Goal: Book appointment/travel/reservation

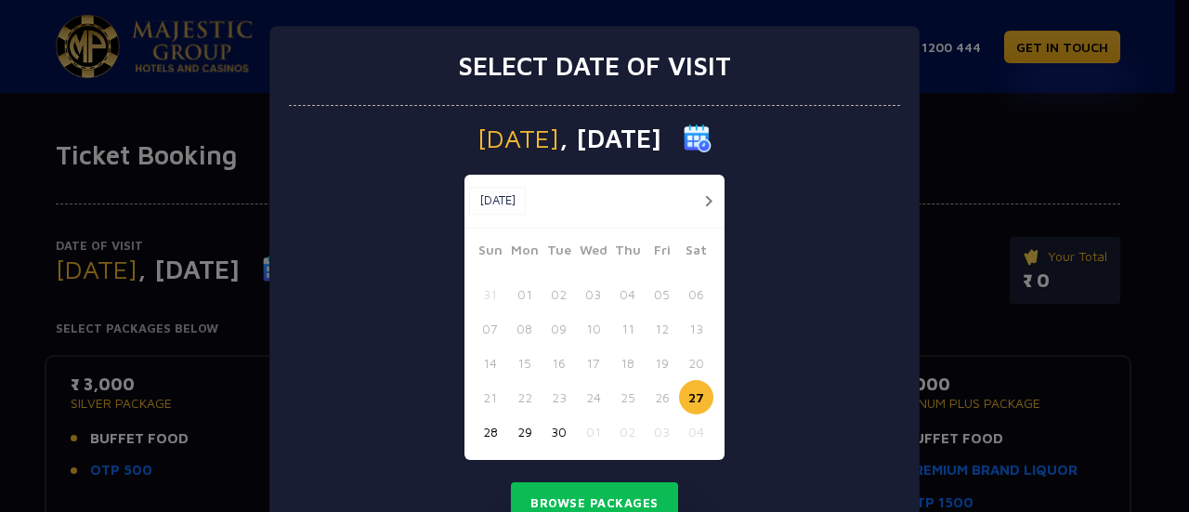
click at [702, 201] on button "button" at bounding box center [708, 200] width 23 height 23
click at [653, 398] on button "24" at bounding box center [662, 397] width 34 height 34
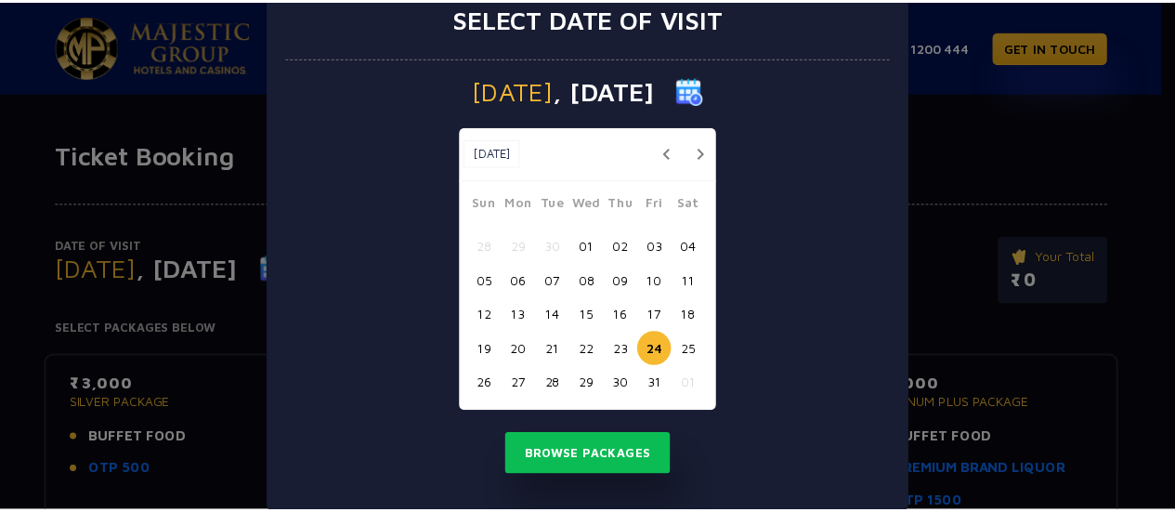
scroll to position [75, 0]
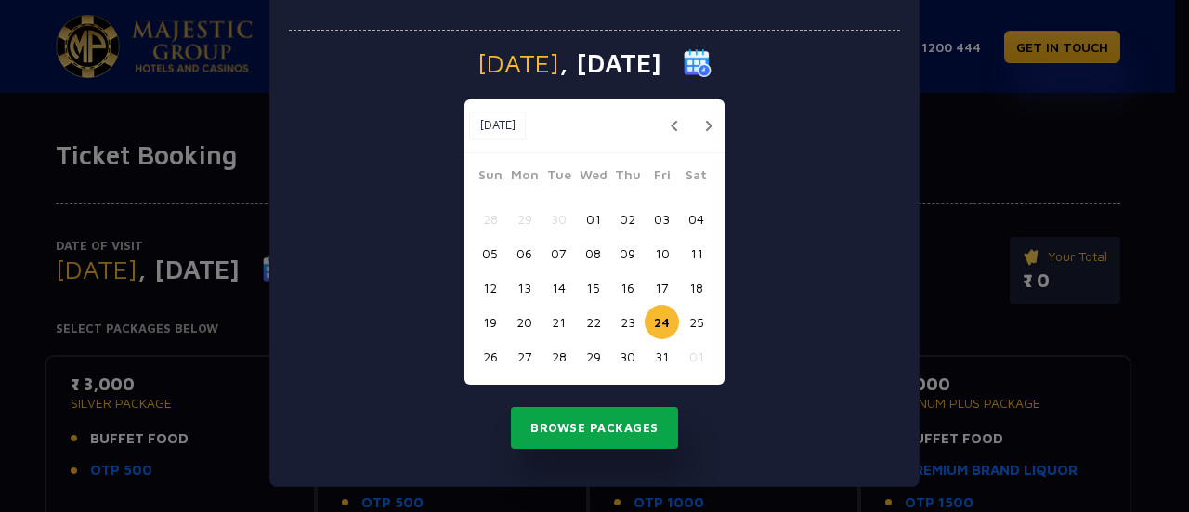
click at [596, 430] on button "Browse Packages" at bounding box center [594, 428] width 167 height 43
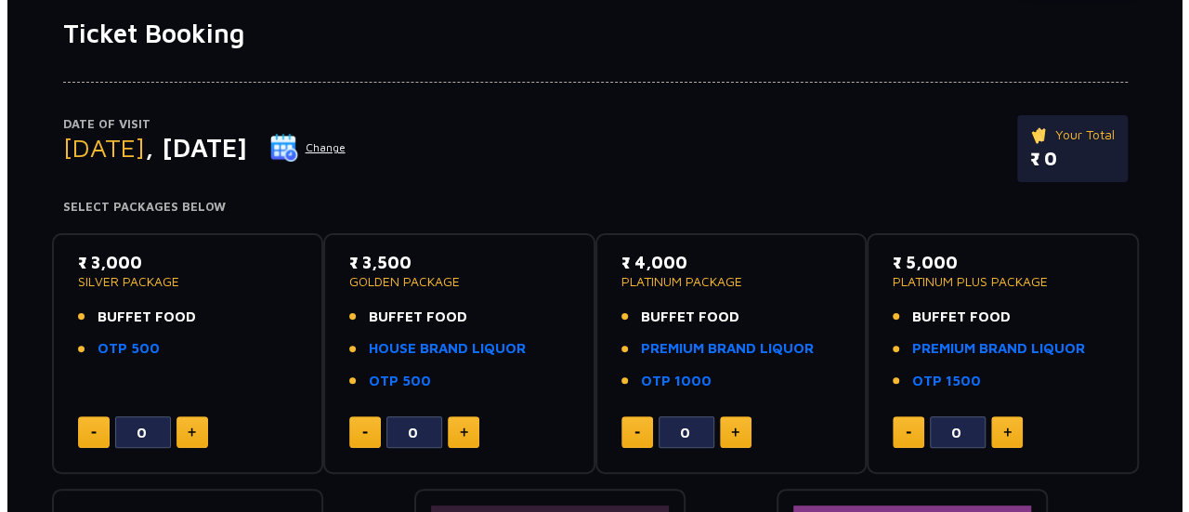
scroll to position [93, 0]
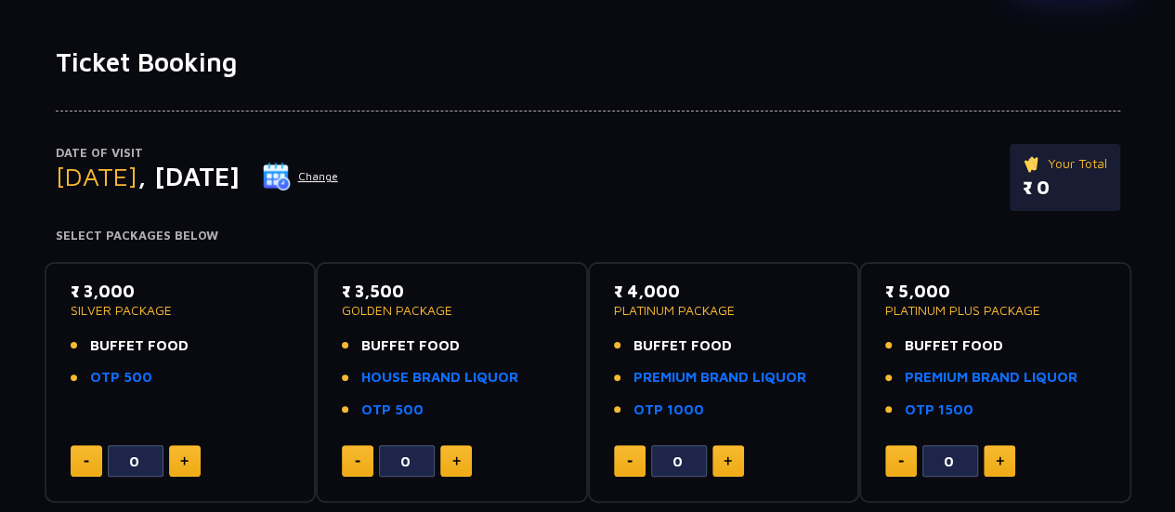
click at [291, 179] on img at bounding box center [277, 177] width 28 height 28
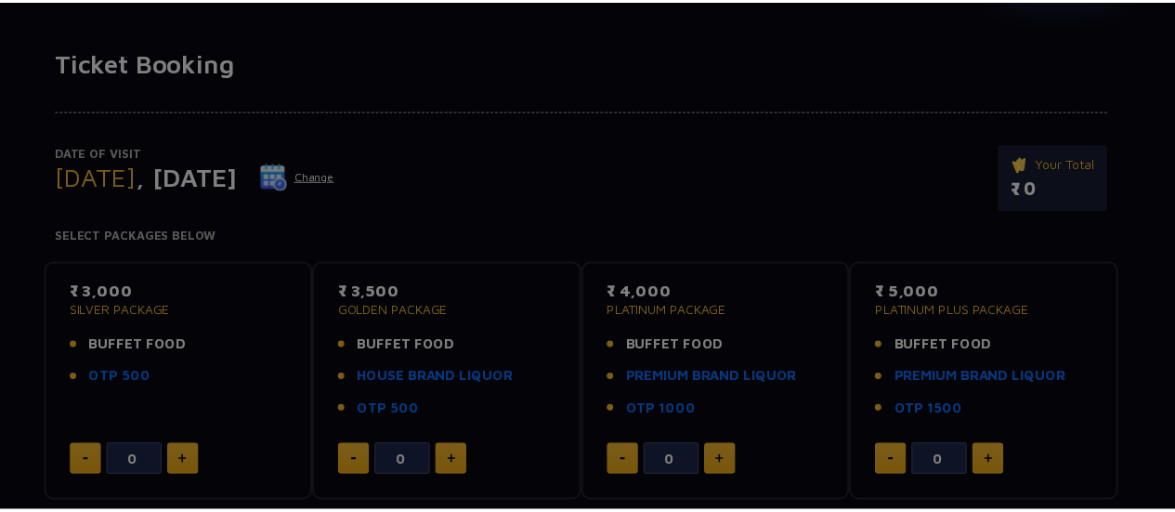
scroll to position [0, 0]
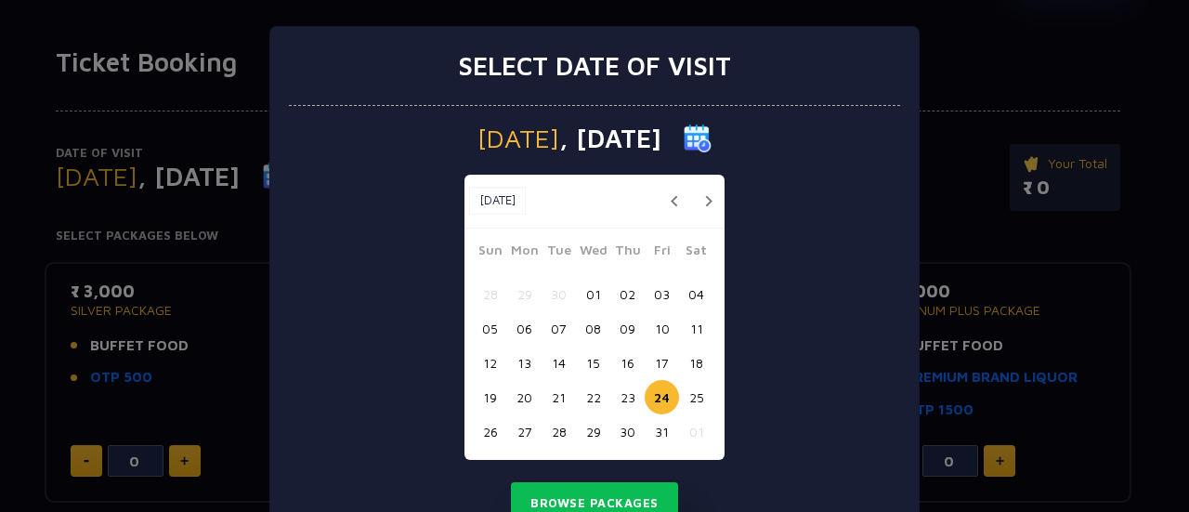
click at [619, 400] on button "23" at bounding box center [627, 397] width 34 height 34
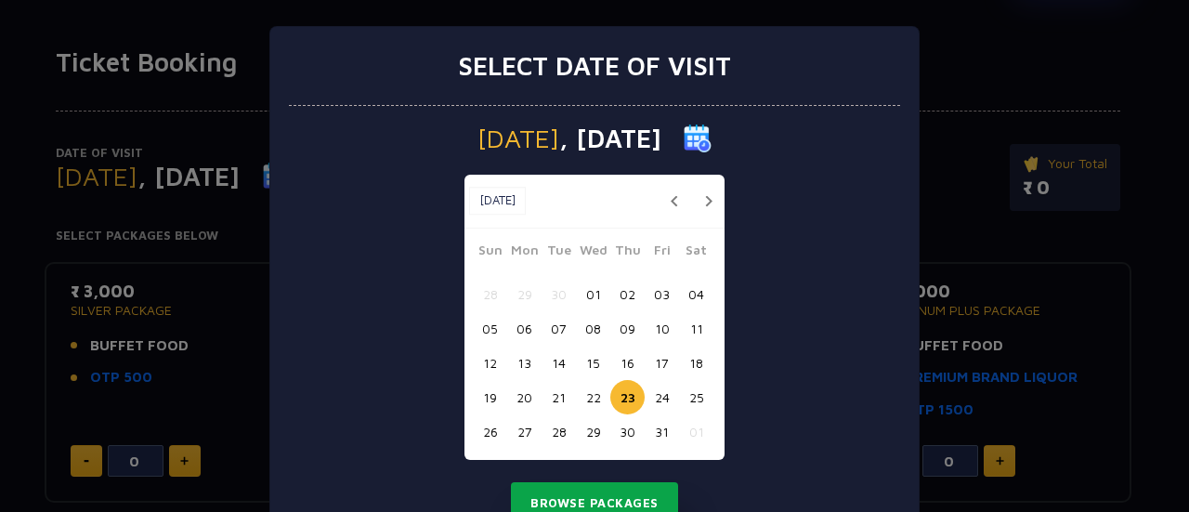
click at [576, 495] on button "Browse Packages" at bounding box center [594, 503] width 167 height 43
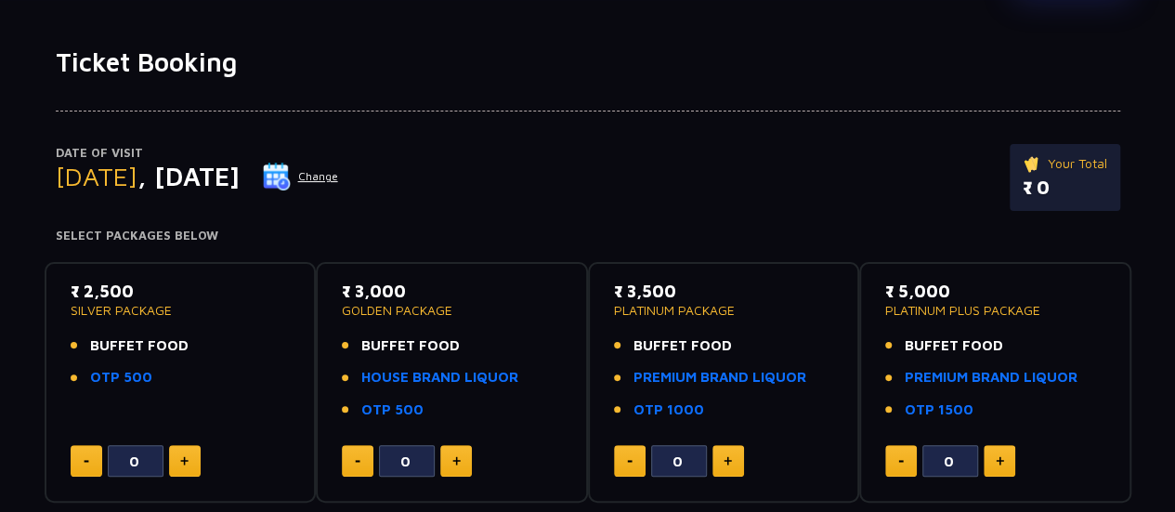
click at [339, 172] on button "Change" at bounding box center [300, 177] width 77 height 30
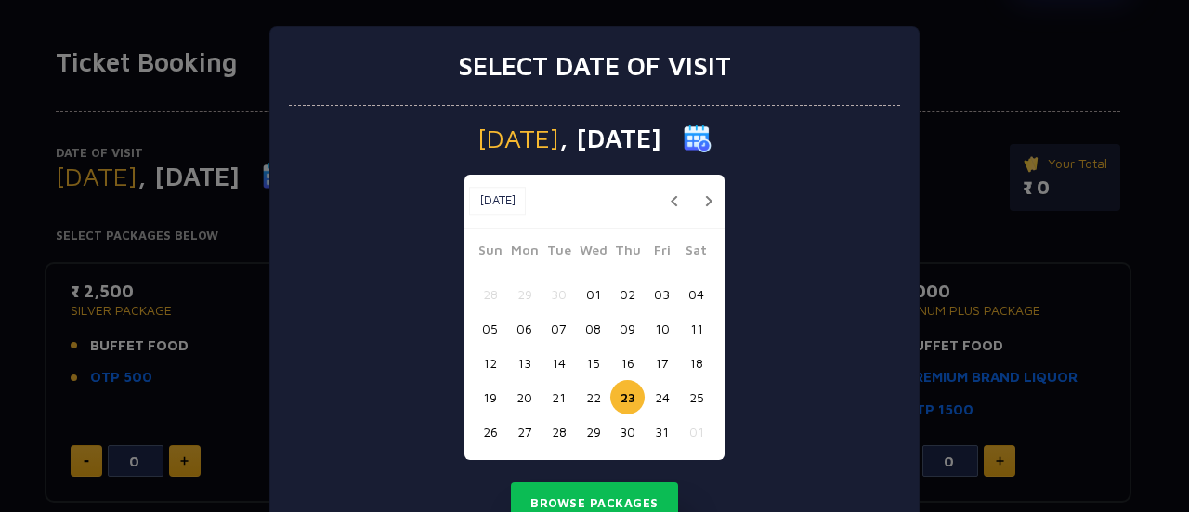
click at [693, 395] on button "25" at bounding box center [696, 397] width 34 height 34
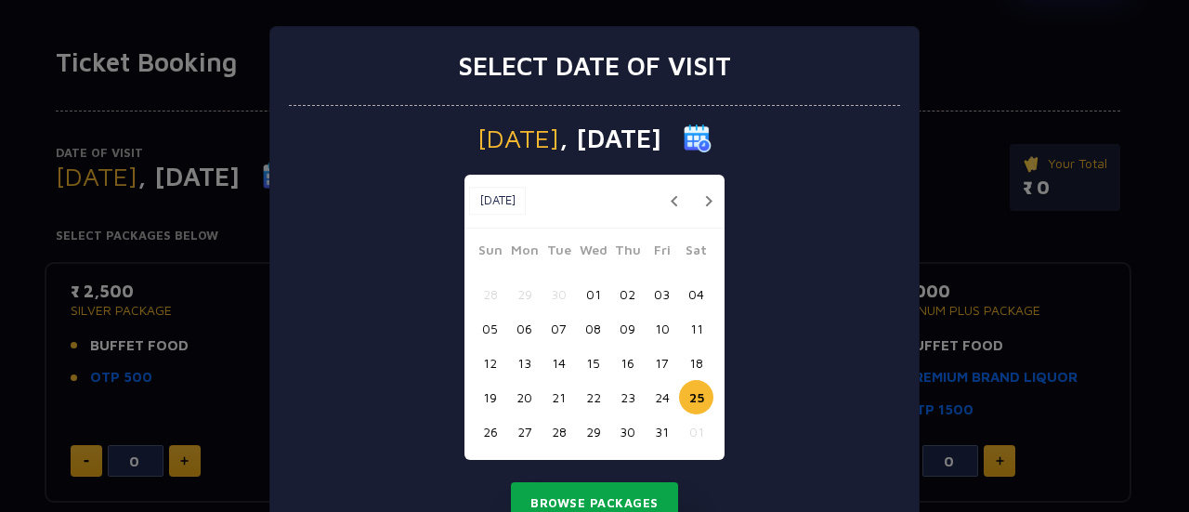
click at [594, 499] on button "Browse Packages" at bounding box center [594, 503] width 167 height 43
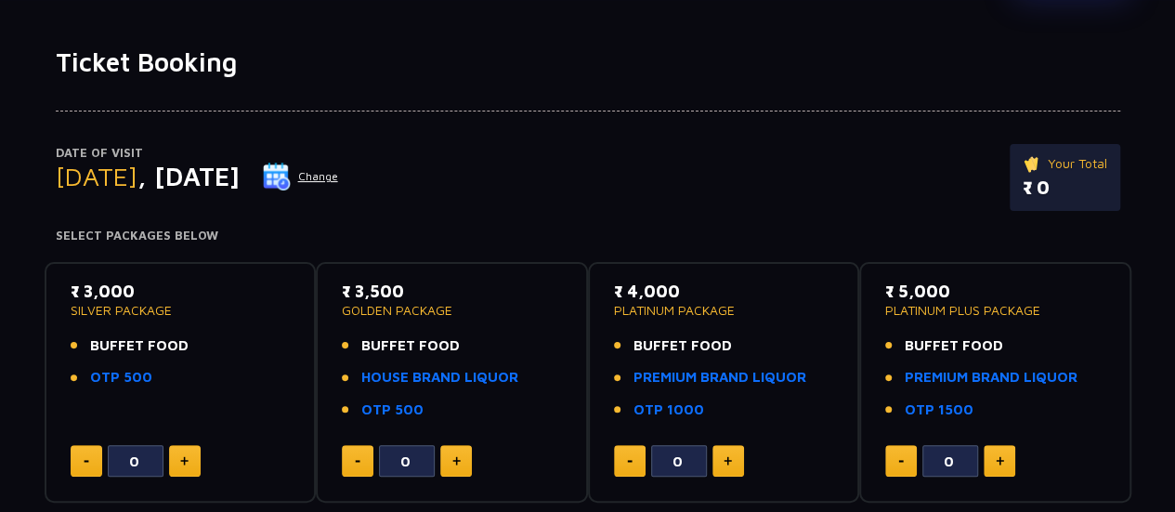
click at [339, 176] on button "Change" at bounding box center [300, 177] width 77 height 30
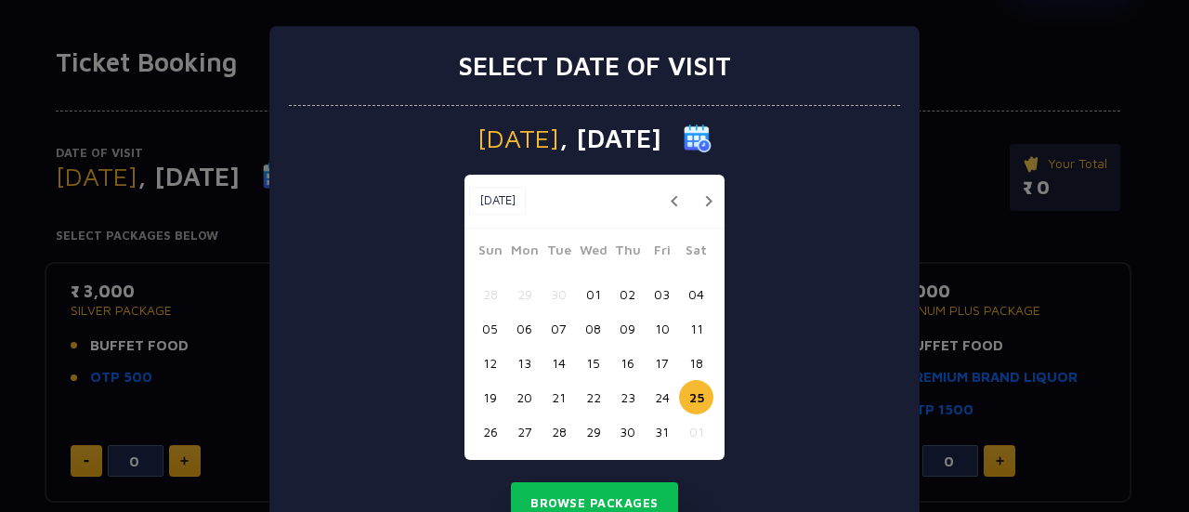
click at [476, 430] on button "26" at bounding box center [490, 431] width 34 height 34
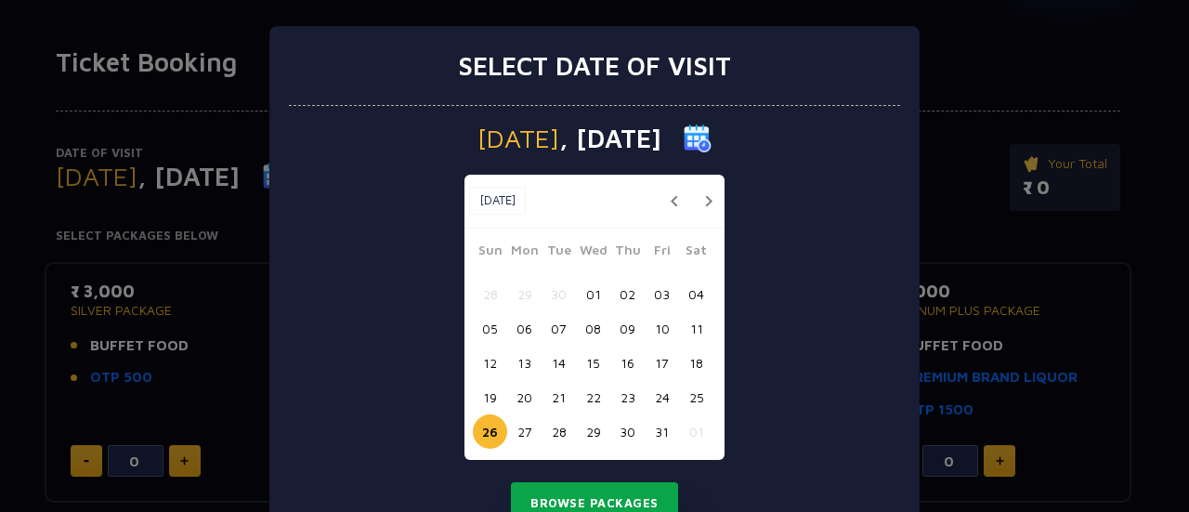
click at [580, 491] on button "Browse Packages" at bounding box center [594, 503] width 167 height 43
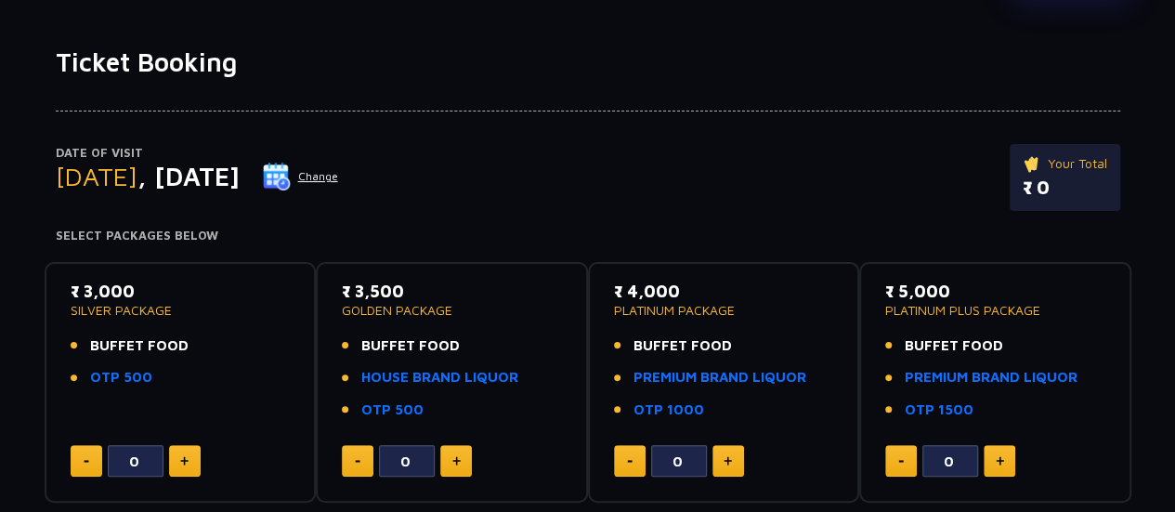
click at [291, 182] on img at bounding box center [277, 177] width 28 height 28
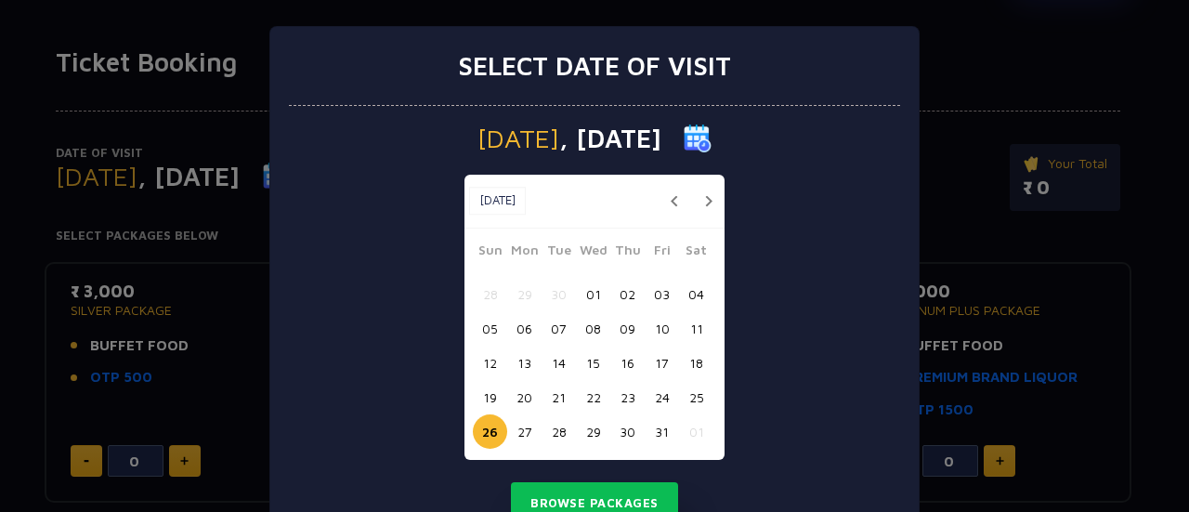
click at [515, 431] on button "27" at bounding box center [524, 431] width 34 height 34
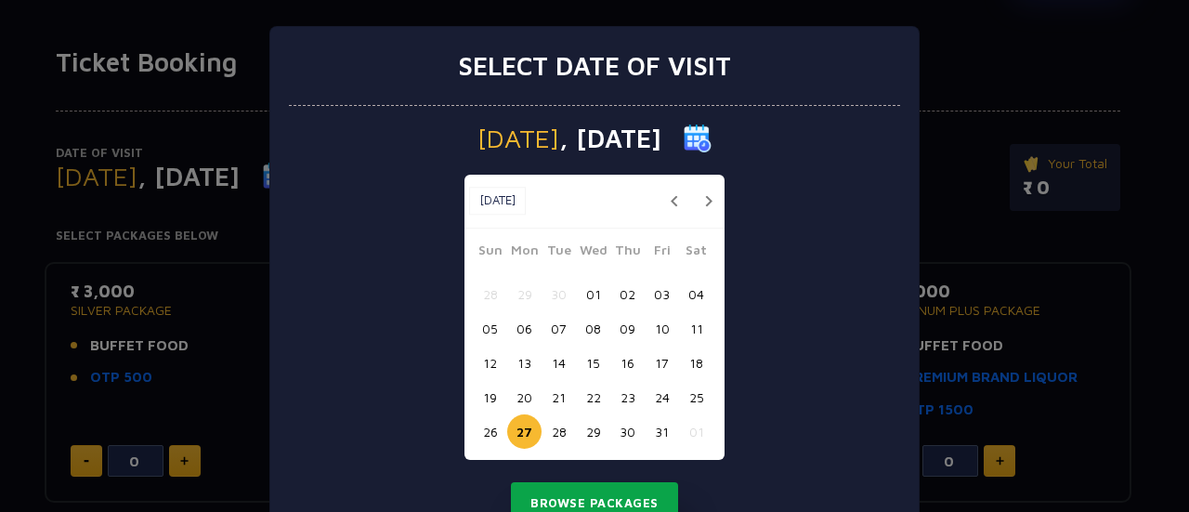
click at [563, 506] on button "Browse Packages" at bounding box center [594, 503] width 167 height 43
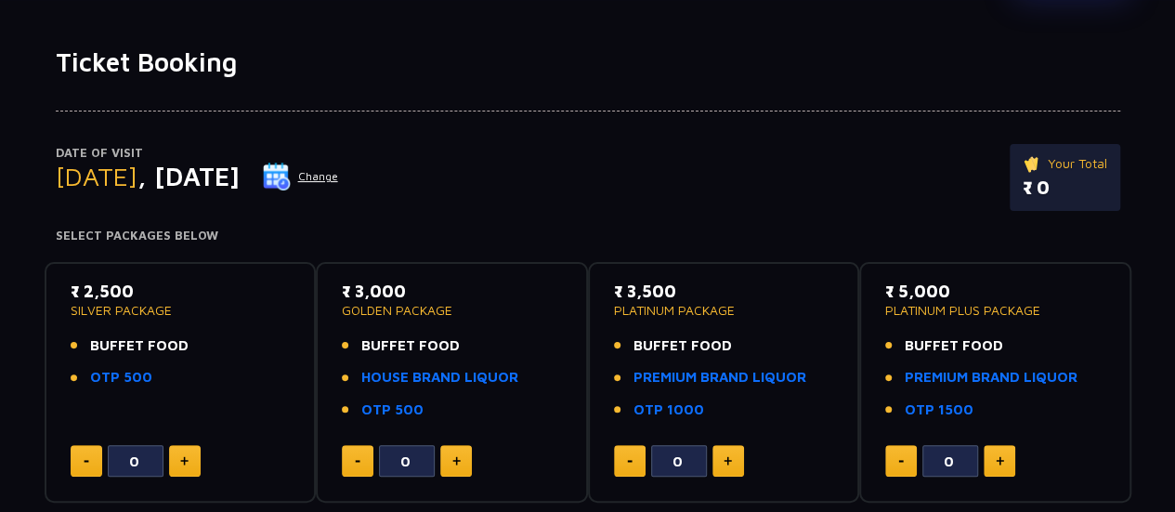
click at [291, 179] on img at bounding box center [277, 177] width 28 height 28
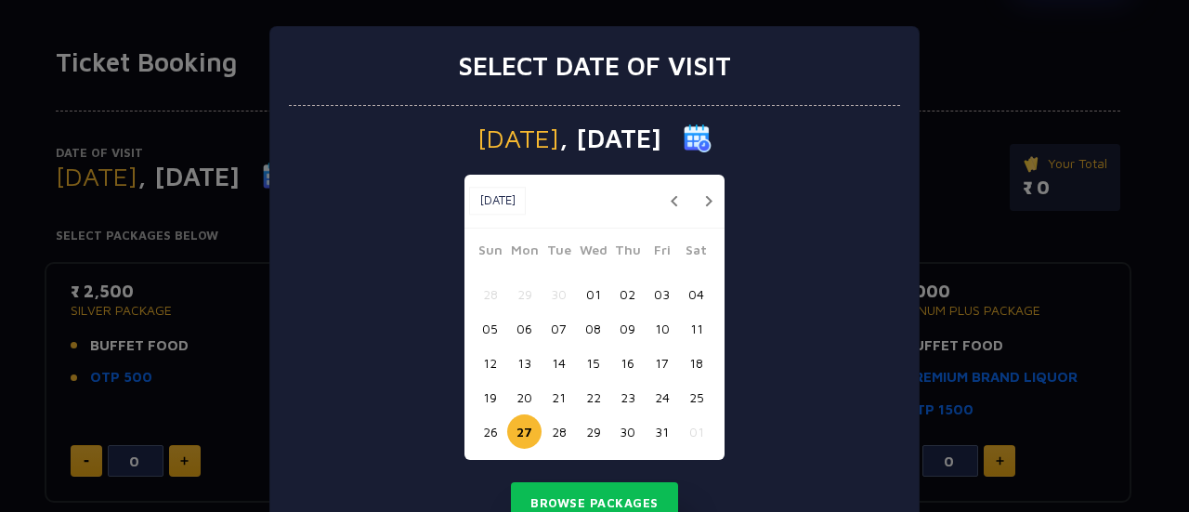
click at [626, 397] on button "23" at bounding box center [627, 397] width 34 height 34
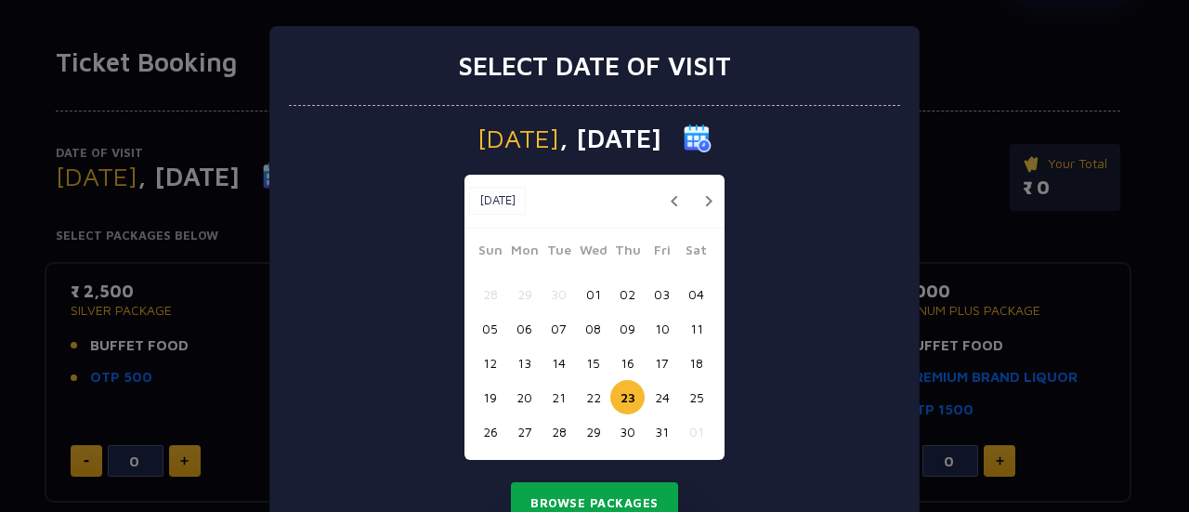
click at [604, 502] on button "Browse Packages" at bounding box center [594, 503] width 167 height 43
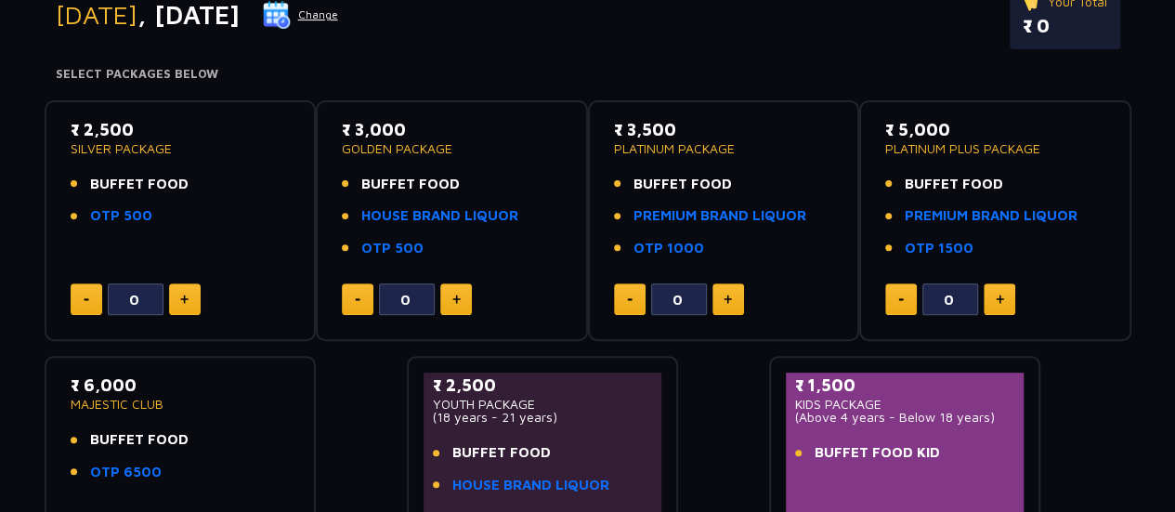
scroll to position [279, 0]
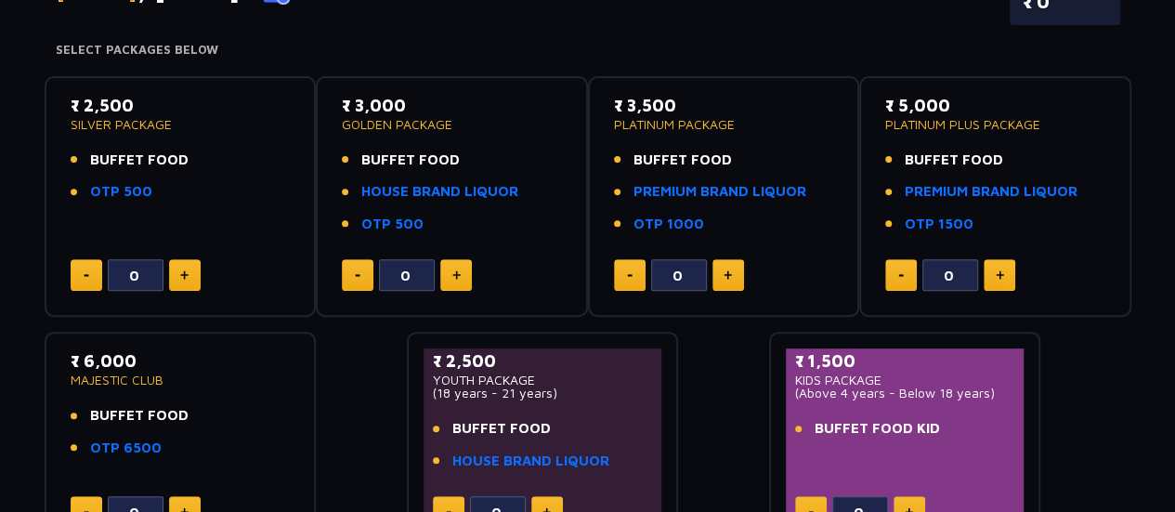
click at [188, 274] on img at bounding box center [184, 274] width 8 height 9
type input "2"
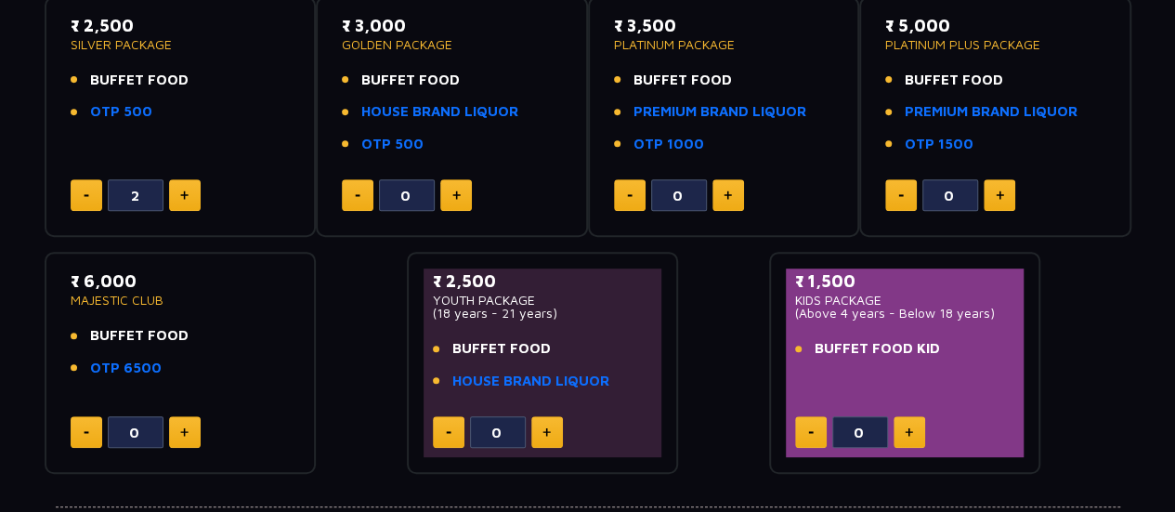
scroll to position [464, 0]
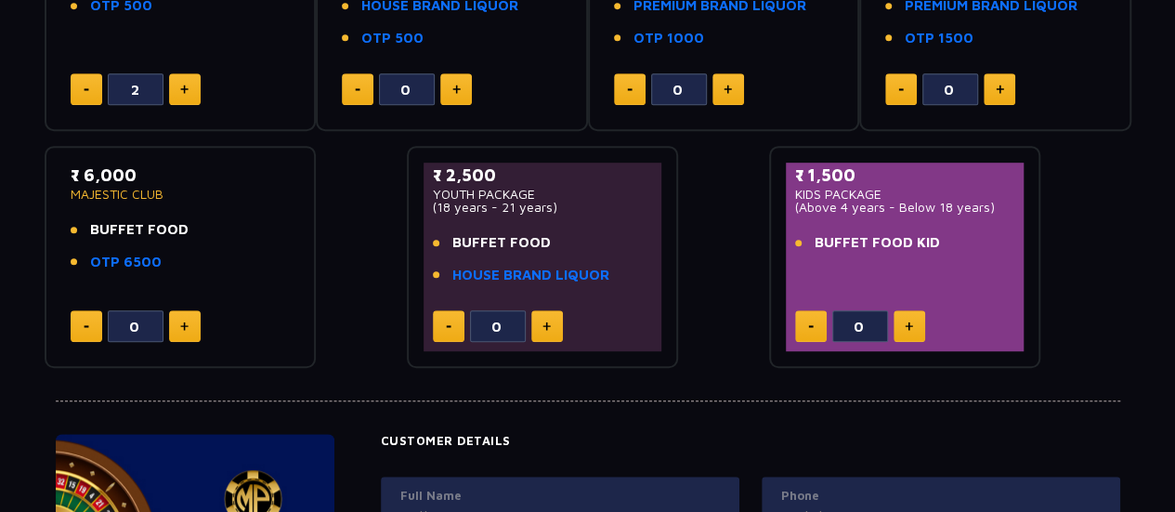
click at [907, 330] on img at bounding box center [909, 325] width 8 height 9
type input "1"
click at [726, 393] on div at bounding box center [588, 384] width 1064 height 33
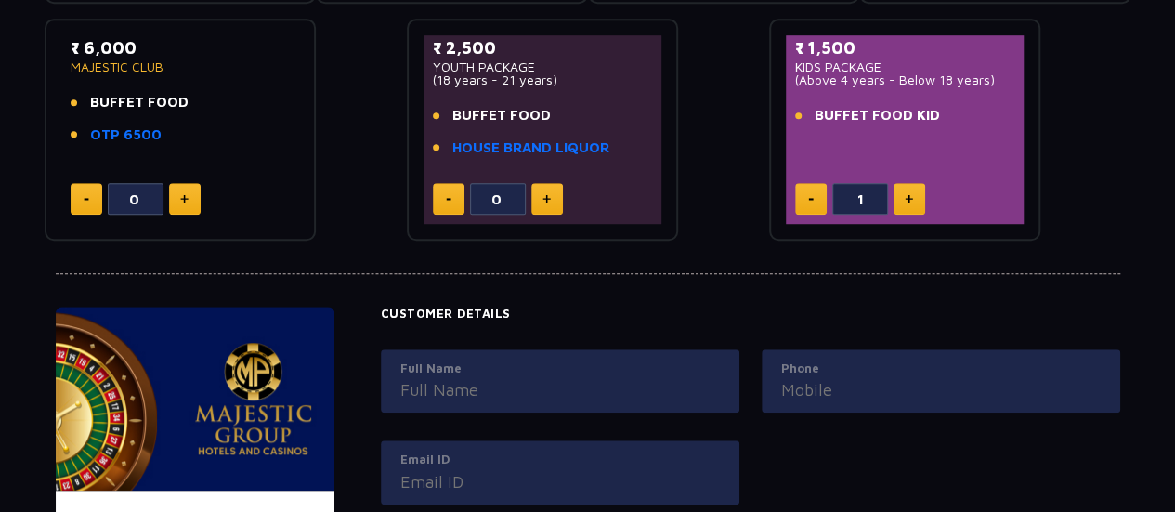
scroll to position [220, 0]
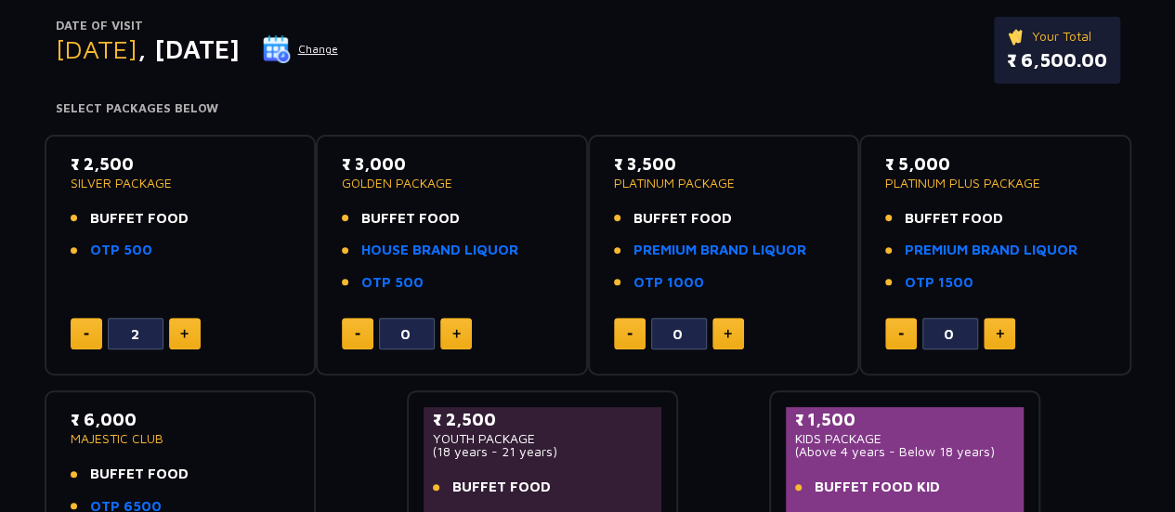
click at [178, 231] on ul "BUFFET FOOD OTP 500" at bounding box center [181, 234] width 220 height 53
click at [138, 183] on p "SILVER PACKAGE" at bounding box center [181, 182] width 220 height 13
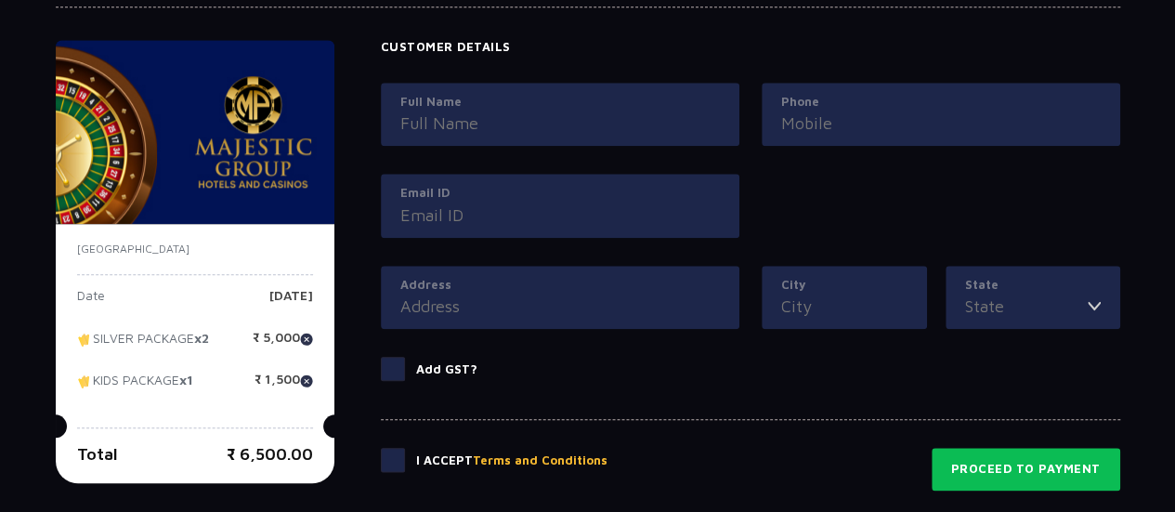
scroll to position [1056, 0]
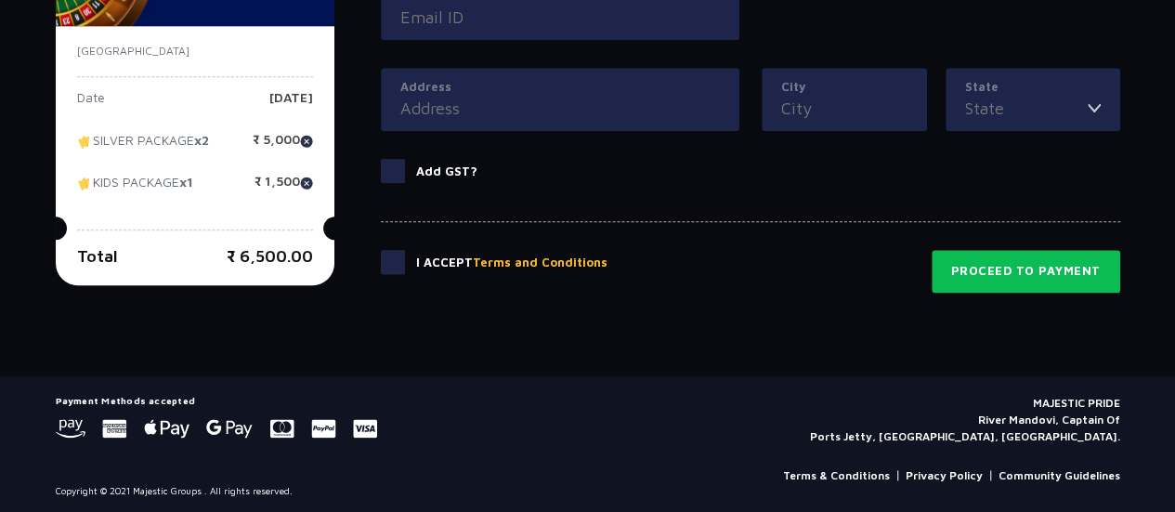
click at [390, 172] on span at bounding box center [393, 171] width 24 height 24
click at [0, 0] on input "Add GST?" at bounding box center [0, 0] width 0 height 0
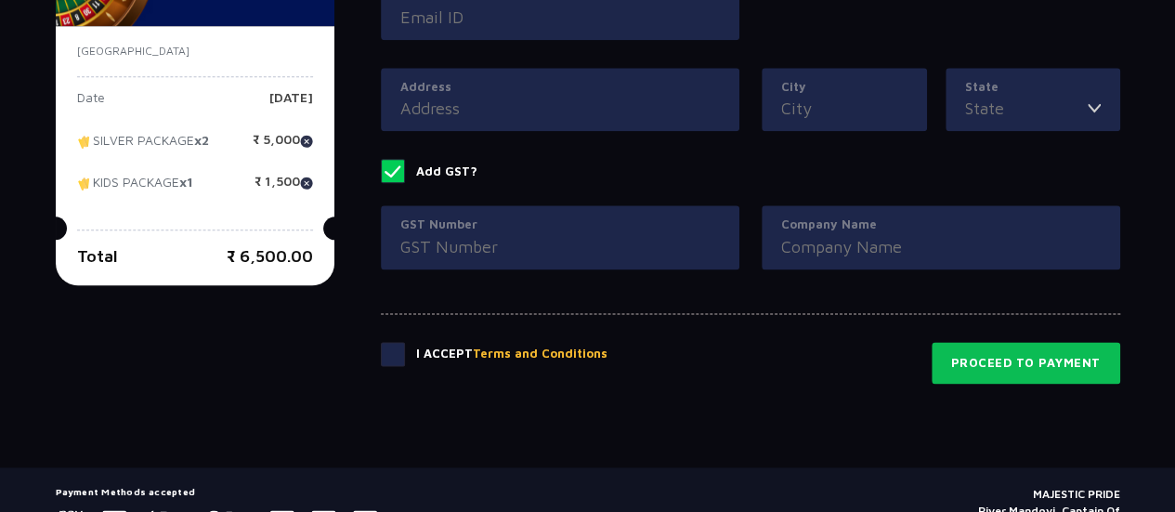
click at [390, 172] on span at bounding box center [393, 171] width 24 height 24
click at [0, 0] on input "Add GST?" at bounding box center [0, 0] width 0 height 0
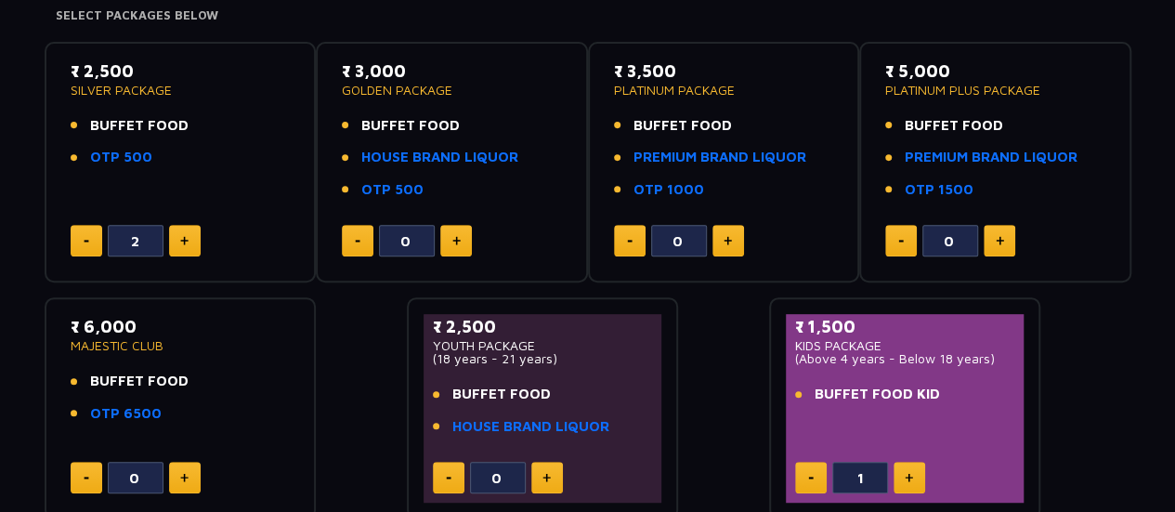
scroll to position [0, 0]
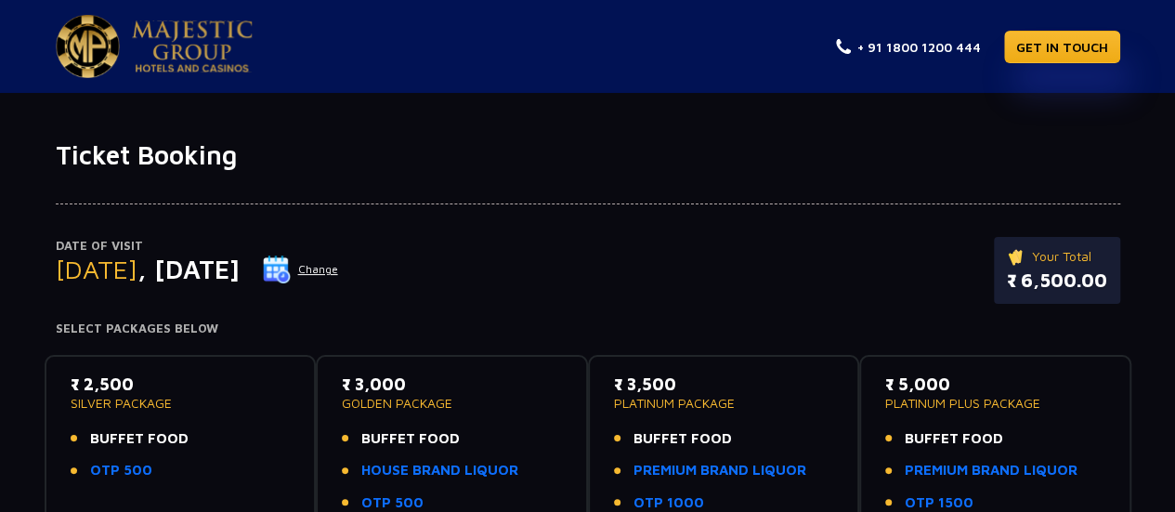
click at [188, 53] on img at bounding box center [192, 46] width 121 height 52
